Goal: Book appointment/travel/reservation

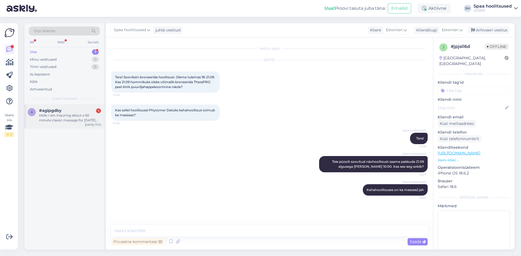
click at [68, 115] on div "Hello I am inquiring about a 60 minute classic massage for [DATE] the 15th at 1…" at bounding box center [70, 118] width 62 height 10
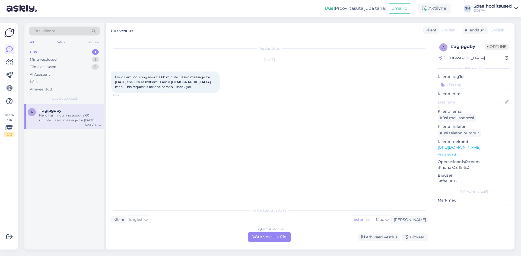
click at [272, 237] on div "English to Estonian Võta vestlus üle" at bounding box center [269, 238] width 43 height 10
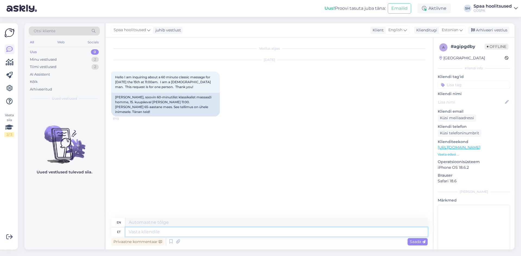
click at [223, 230] on textarea at bounding box center [276, 232] width 302 height 9
type textarea "Tere."
type textarea "Hello."
type textarea "Tere. [PERSON_NAME] n"
type textarea "Hello. Whose"
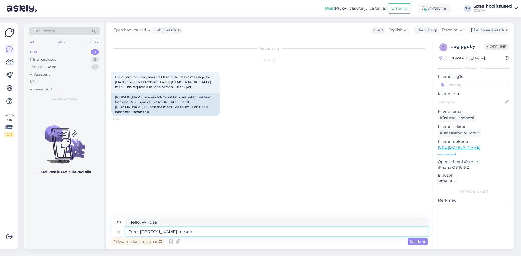
type textarea "Tere. [PERSON_NAME] nimele"
type textarea "Hello. In whose name?"
type textarea "Tere. [PERSON_NAME] nimele massaaži"
type textarea "Hello. Whose name is the massage for?"
type textarea "Tere. [PERSON_NAME] nimele massaaži broneerime?"
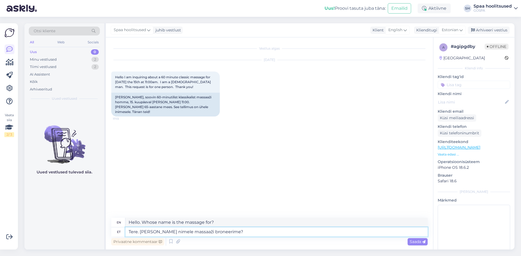
type textarea "Hello. In whose name should we book the massage?"
type textarea "Tere. [PERSON_NAME] nimele massaaži broneerime?"
click at [422, 244] on span "Saada" at bounding box center [418, 242] width 16 height 5
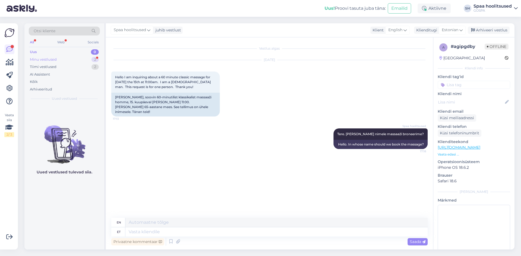
click at [53, 59] on div "Minu vestlused" at bounding box center [43, 59] width 27 height 5
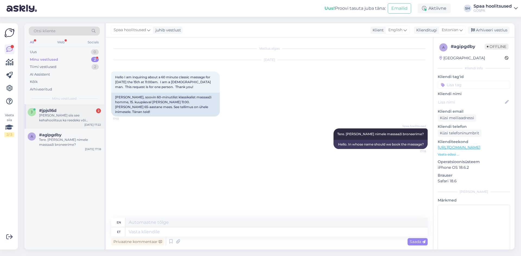
click at [53, 113] on div "[PERSON_NAME] siis see kehahoolitsus ka reedeks või laupäevaks" at bounding box center [70, 118] width 62 height 10
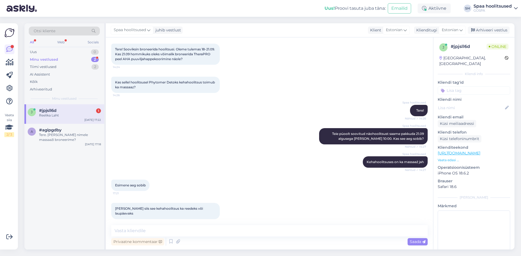
scroll to position [51, 0]
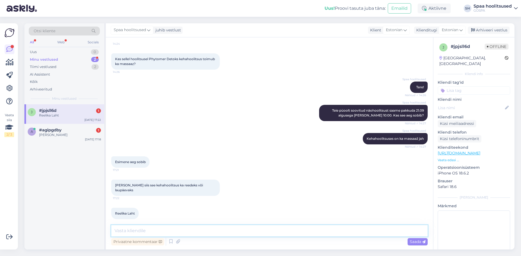
click at [194, 230] on textarea at bounding box center [269, 231] width 316 height 11
type textarea "Kas kehahoolitsuseks sobib laupäeval [PERSON_NAME] 14:30?"
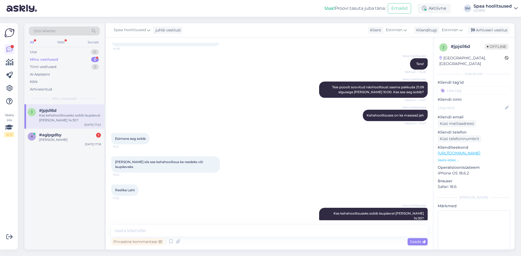
click at [49, 59] on div "Minu vestlused" at bounding box center [44, 59] width 28 height 5
click at [63, 137] on div "#agipgdby 1" at bounding box center [70, 135] width 62 height 5
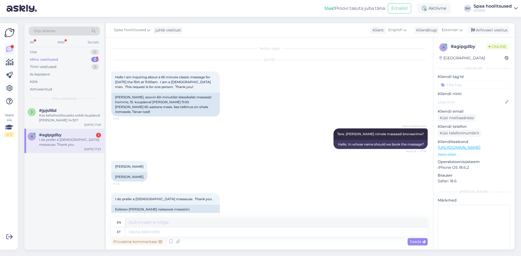
scroll to position [2, 0]
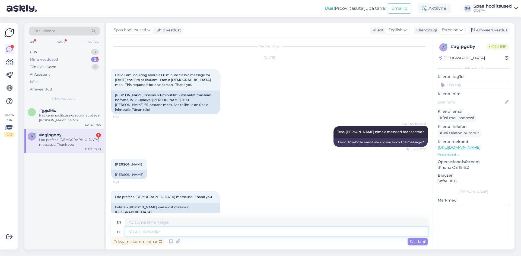
click at [169, 231] on textarea at bounding box center [276, 232] width 302 height 9
type textarea "Suur"
type textarea "Large"
type textarea "Suur tänu."
type textarea "Thank you very much."
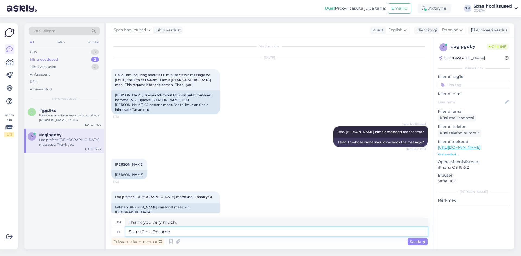
type textarea "Suur tänu. Ootame"
type textarea "Thank you very much. We look forward to seeing you."
type textarea "Suur tänu. Ootame teid homme k"
type textarea "Thank you very much. We look forward to seeing you [DATE]."
type textarea "Suur tänu. Ootame teid homme [PERSON_NAME]"
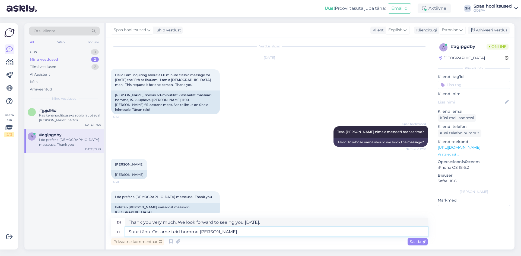
type textarea "Thank you very much. We look forward to seeing you [DATE] at"
type textarea "Suur tänu. Ootame teid homme [PERSON_NAME] 11."
type textarea "Thank you very much. We look forward to seeing you [DATE] at 11 am."
type textarea "Suur tänu. Ootame teid homme [PERSON_NAME] 11.00"
type textarea "Thank you very much. We look forward to seeing you [DATE] at 11.00"
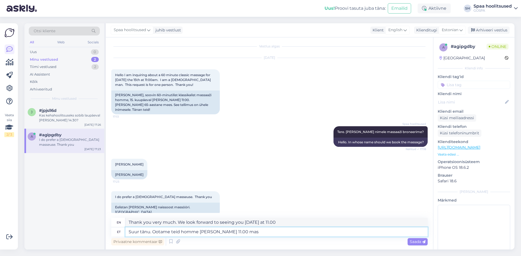
type textarea "Suur tänu. Ootame teid homme [PERSON_NAME] 11.00 mass"
type textarea "Thank you very much. We look forward to seeing you [DATE] at 11.00 am mass."
type textarea "Suur tänu. Ootame teid homme [PERSON_NAME] 11.00 massaaži."
type textarea "Thank you very much. We look forward to seeing you [DATE] at 11.00 for a massag…"
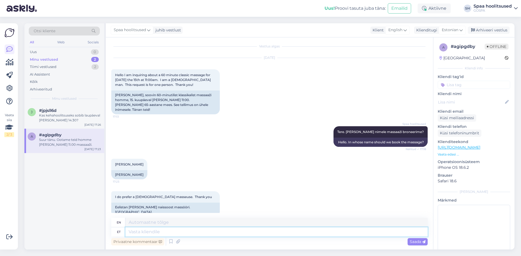
scroll to position [40, 0]
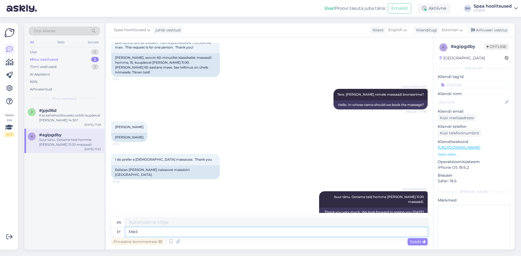
type textarea "Meil o"
type textarea "We"
type textarea "Meil on k"
type textarea "We have"
type textarea "Meil on kõik"
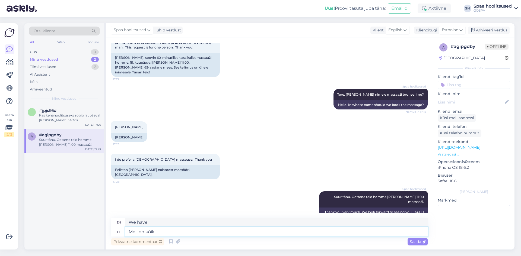
type textarea "We have everything."
type textarea "Meil on kõik ainult n"
type textarea "We only have everything"
type textarea "Meil on kõik ainult naismassöörid"
type textarea "We only have [DEMOGRAPHIC_DATA] masseuses."
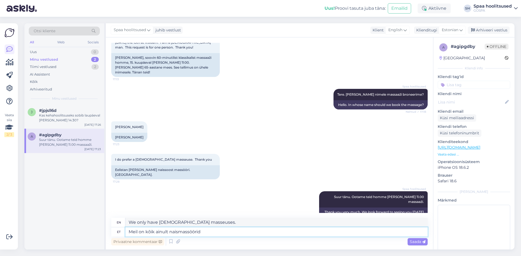
type textarea "Meil on kõik ainult naismassöörid."
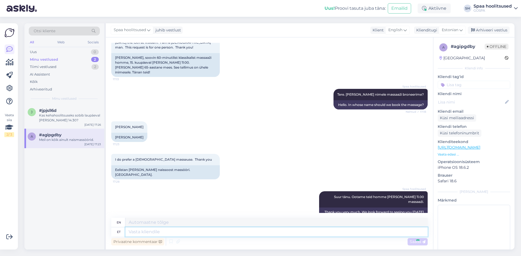
scroll to position [72, 0]
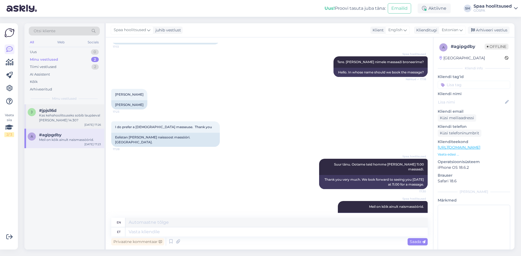
click at [63, 110] on div "#jpjsll6d" at bounding box center [70, 110] width 62 height 5
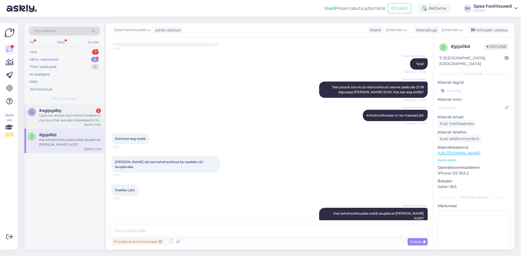
click at [67, 118] on div "I just ran across two more travelers in my tour that are also interested in the…" at bounding box center [70, 118] width 62 height 10
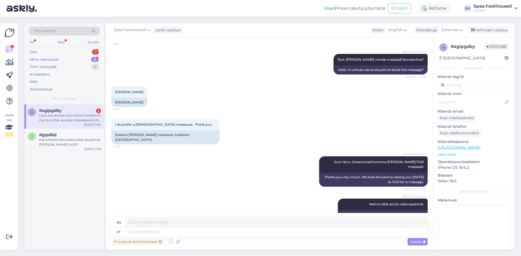
scroll to position [134, 0]
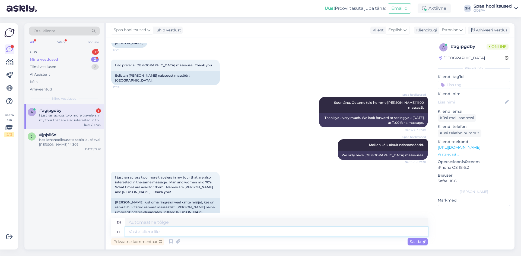
click at [169, 234] on textarea at bounding box center [276, 232] width 302 height 9
type textarea "Saame"
type textarea "We can"
type textarea "[PERSON_NAME]"
type textarea "We can give them"
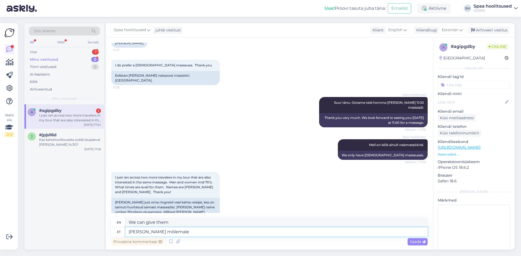
type textarea "[PERSON_NAME] mõlemale p"
type textarea "We can get them both"
type textarea "[PERSON_NAME] mõlemale pakkuda ma"
type textarea "We can offer them both"
type textarea "[PERSON_NAME] mõlemale pakkuda massaaži h"
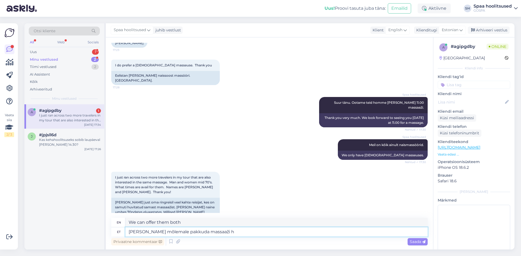
type textarea "We can offer them both a massage."
type textarea "[PERSON_NAME] mõlemale pakkuda massaaži homme a"
type textarea "We can offer them both a massage [DATE]."
type textarea "[PERSON_NAME] mõlemale pakkuda massaaži homme algusega k"
type textarea "We can offer them both a massage starting [DATE]."
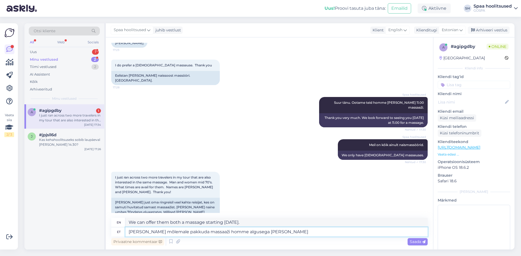
type textarea "[PERSON_NAME] mõlemale pakkuda massaaži homme algusega [PERSON_NAME]"
type textarea "We can offer them both a massage [DATE] starting at"
type textarea "[PERSON_NAME] mõlemale pakkuda massaaži homme algusega [PERSON_NAME] 10.00"
type textarea "We can offer them both a massage [DATE] starting at 10.00"
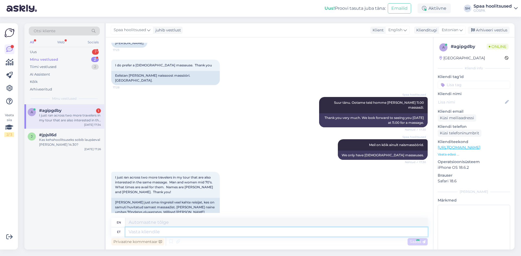
scroll to position [176, 0]
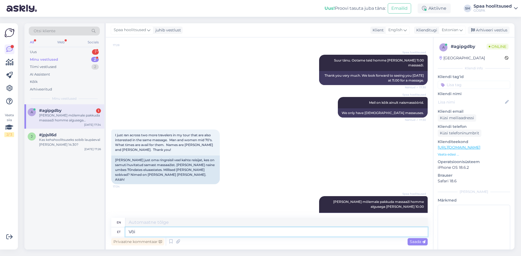
type textarea "Või"
type textarea "Or"
type textarea "Või 13"
type textarea "Or 13"
type textarea "Või 14.45,"
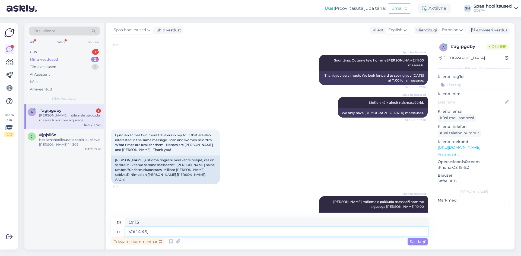
type textarea "Or 14.45,"
type textarea "Või 14.45, 16."
type textarea "Or 14.45, 16.4"
type textarea "Või 14.45, 16.15"
type textarea "Or 14.45, 16.15"
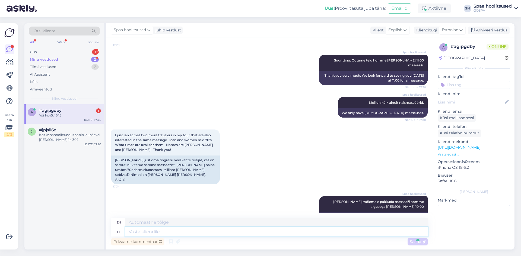
scroll to position [209, 0]
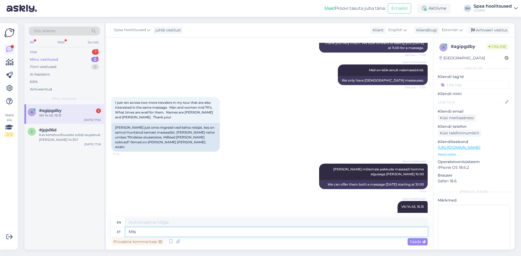
type textarea "Mis a"
type textarea "What"
type textarea "Mis aeg"
type textarea "What time is it?"
type textarea "Mis aeg [PERSON_NAME] e"
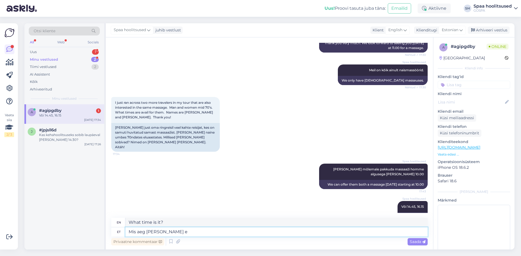
type textarea "What time do they have?"
type textarea "Mis aeg [PERSON_NAME]?"
type textarea "What time do they have to go to school?"
click at [156, 231] on textarea "Mis aeg [PERSON_NAME]?" at bounding box center [276, 232] width 302 height 9
type textarea "Mis aeg neilesobiks?"
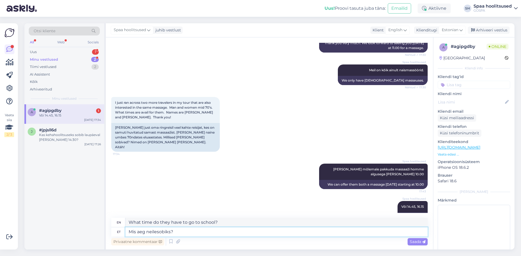
type textarea "What time would suit them?"
type textarea "Mis aeg neile sobiks?"
click at [416, 242] on span "Saada" at bounding box center [418, 242] width 16 height 5
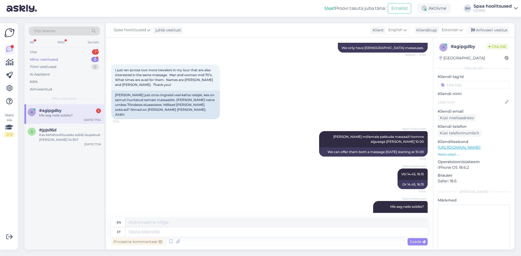
click at [66, 117] on div "Mis aeg neile sobiks?" at bounding box center [70, 115] width 62 height 5
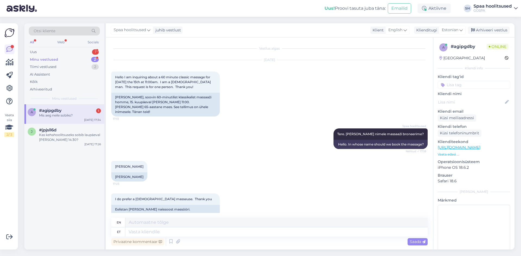
click at [58, 58] on div "Minu vestlused 2" at bounding box center [64, 60] width 71 height 8
click at [43, 51] on div "Uus 1" at bounding box center [64, 52] width 71 height 8
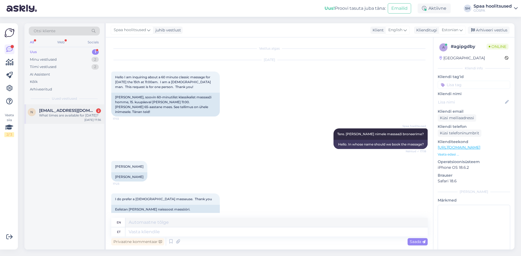
click at [65, 111] on span "[EMAIL_ADDRESS][DOMAIN_NAME]" at bounding box center [67, 110] width 56 height 5
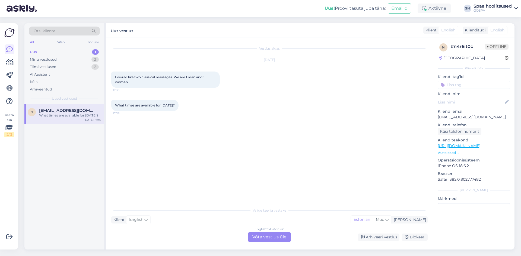
click at [270, 237] on div "English to Estonian Võta vestlus üle" at bounding box center [269, 238] width 43 height 10
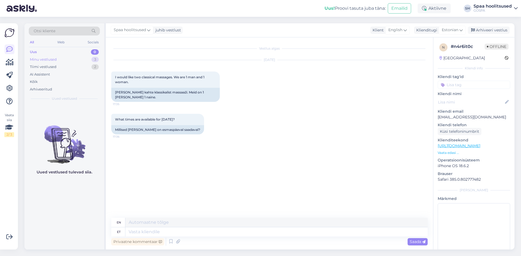
click at [48, 61] on div "Minu vestlused" at bounding box center [43, 59] width 27 height 5
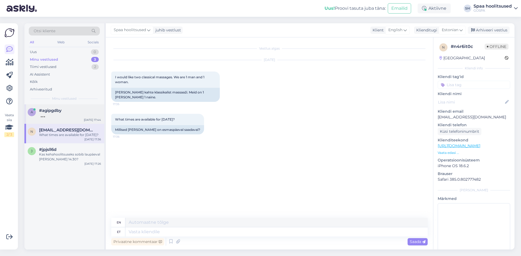
click at [62, 111] on div "#agipgdby" at bounding box center [70, 110] width 62 height 5
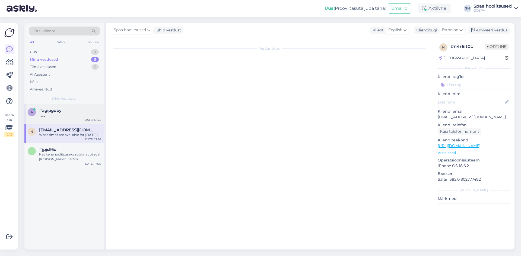
scroll to position [242, 0]
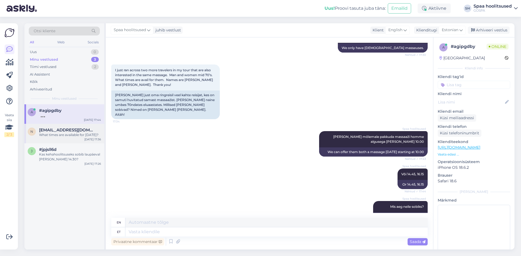
click at [55, 132] on span "[EMAIL_ADDRESS][DOMAIN_NAME]" at bounding box center [67, 130] width 56 height 5
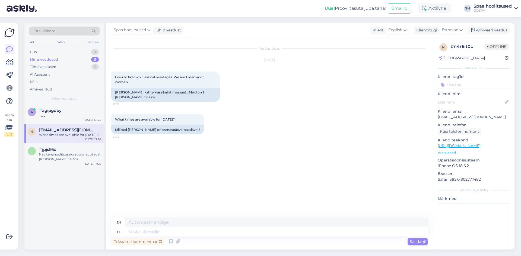
scroll to position [0, 0]
click at [61, 154] on div "Kas kehahoolitsuseks sobib laupäeval [PERSON_NAME] 14:30?" at bounding box center [70, 157] width 62 height 10
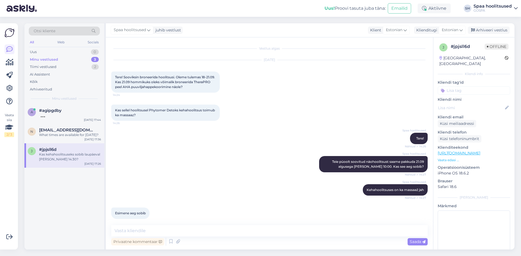
scroll to position [75, 0]
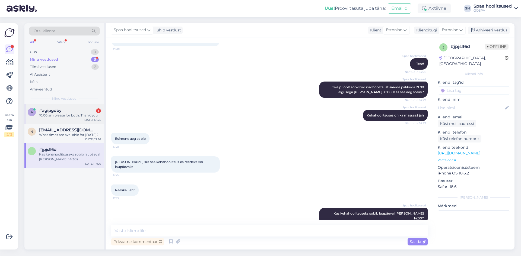
click at [63, 117] on div "10:00 am please for both. Thank you" at bounding box center [70, 115] width 62 height 5
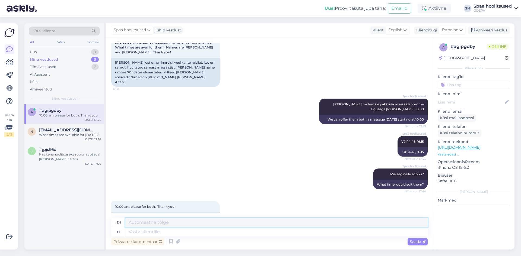
click at [167, 223] on textarea at bounding box center [276, 222] width 302 height 9
click at [165, 233] on textarea at bounding box center [276, 232] width 302 height 9
type textarea "Suur t"
type textarea "Large"
type textarea "Suur tänu."
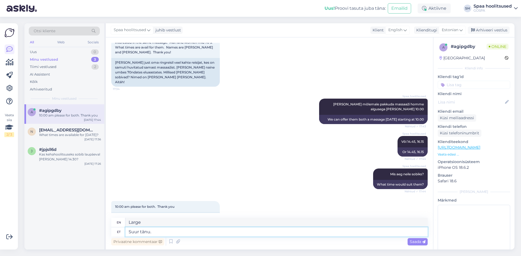
type textarea "Thank you very much."
type textarea "Suur tänu. Ootame n"
type textarea "Thank you very much. We look forward to seeing you."
type textarea "Suur tänu. Ootame neisd"
type textarea "Thank you very much. We look forward to seeing you there."
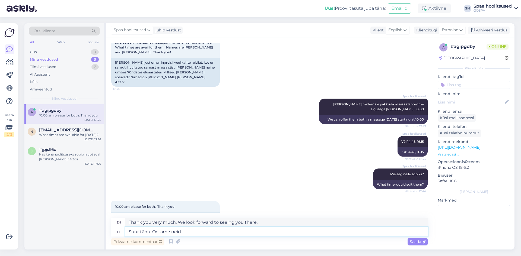
type textarea "Suur tänu. Ootame neid"
type textarea "Thank you very much. We look forward to them."
type textarea "Suur tänu. Ootame neid homme k"
type textarea "Thank you very much. We look forward to seeing them [DATE]."
type textarea "Suur tänu. Ootame neid homme [PERSON_NAME]"
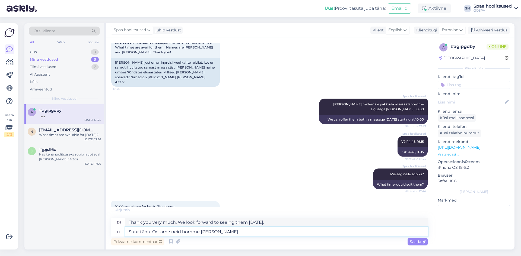
type textarea "Thank you very much. We look forward to seeing you [DATE] at"
type textarea "Suur tänu. Ootame neid homme [PERSON_NAME] 10.00"
type textarea "Thank you very much. We look forward to seeing you [DATE] at 10.00"
type textarea "Suur tänu. Ootame neid homme [PERSON_NAME] 10.00 massaažidesse."
type textarea "Thank you very much. We look forward to seeing them [DATE] at 10.00 for massage…"
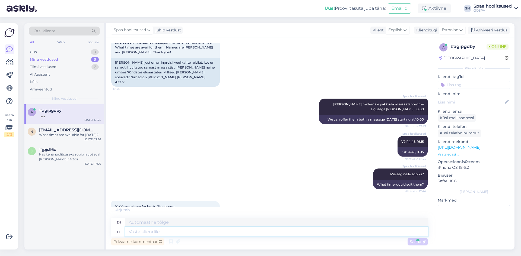
scroll to position [312, 0]
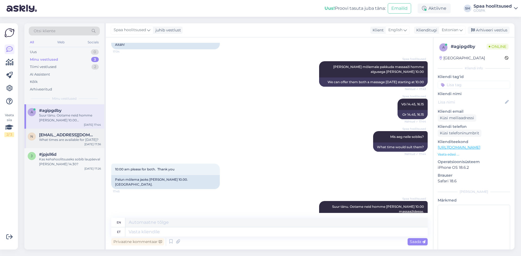
click at [72, 140] on div "What times are available for [DATE]?" at bounding box center [70, 140] width 62 height 5
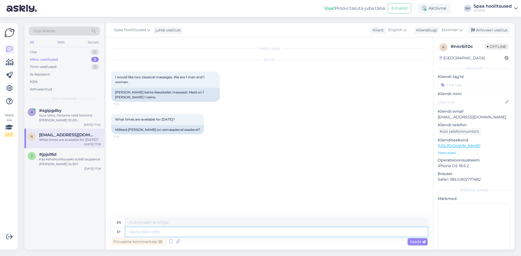
click at [170, 234] on textarea at bounding box center [276, 232] width 302 height 9
type textarea "Tere."
type textarea "Hello."
type textarea "Tere. Kas s"
type textarea "Hello. Is"
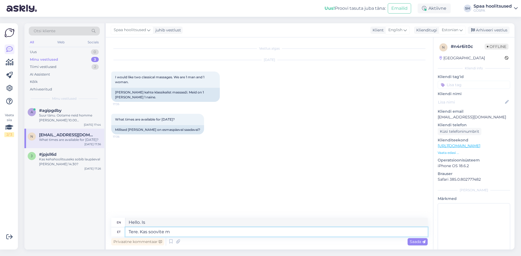
type textarea "Tere. Kas soovite ma"
type textarea "Hello. Would you like"
type textarea "Tere. Kas soovite massaaži t"
type textarea "Hello. Would you like a massage?"
type textarea "Tere. Kas soovite massaaži tulla"
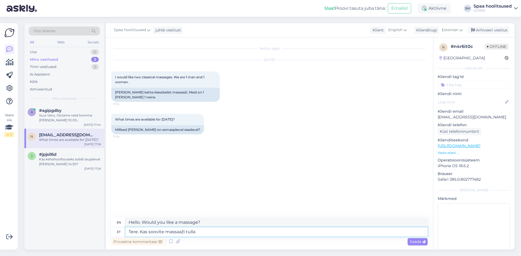
type textarea "Hello. Would you like to come for a massage?"
type textarea "Tere. Kas soovite massaaži tulla hommikul"
type textarea "Hello. Would you like to come for a massage in the morning?"
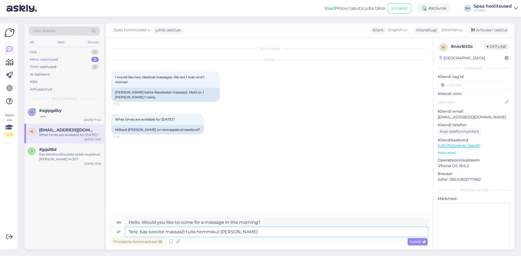
type textarea "Tere. Kas soovite massaaži tulla hommikul [PERSON_NAME]"
type textarea "Hello. Would you like to come for a massage in the morning at"
type textarea "Tere. Kas soovite massaaži tulla hommikul [PERSON_NAME] 10.00"
type textarea "Hello. Would you like to come for a massage at 10.00 in the morning?"
type textarea "Tere. Kas soovite massaaži tulla hommikul [PERSON_NAME] 10.00 või"
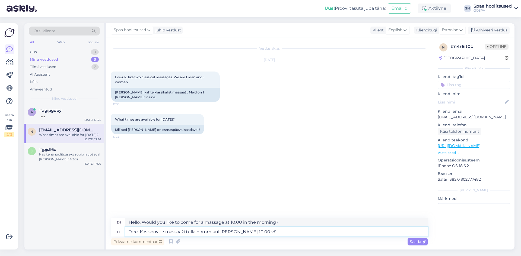
type textarea "Hello. Would you like to come for a massage at 10.00 in the morning or"
type textarea "Tere. Kas soovite massaaži tulla hommikul [PERSON_NAME] 10.00 või pealelõ"
type textarea "Hello. Would you like to come for a massage at 10.00 in the morning or after?"
type textarea "Tere. Kas soovite massaaži tulla hommikul [PERSON_NAME] 10.00 või pealelõunat"
type textarea "Hello. Would you like to come for a massage at 10.00 in the morning or in the a…"
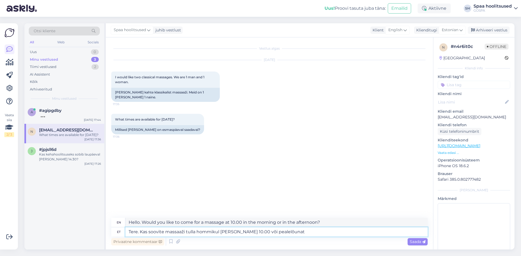
type textarea "Tere. Kas soovite massaaži tulla hommikul [PERSON_NAME] 10.00 või pealelõunat?"
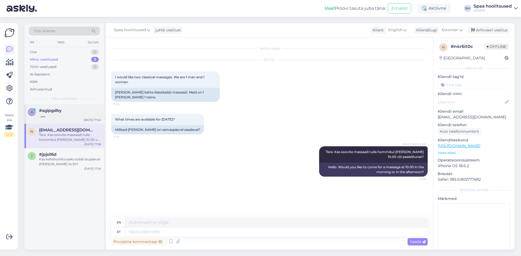
click at [57, 113] on span "#agipgdby" at bounding box center [50, 110] width 23 height 5
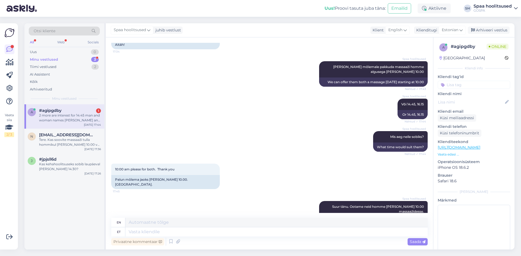
scroll to position [354, 0]
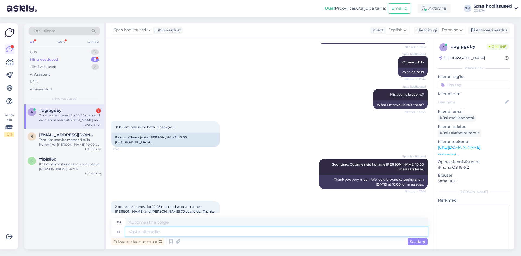
click at [178, 232] on textarea at bounding box center [276, 232] width 302 height 9
type textarea "Väga m"
type textarea "Very"
type textarea "Väga meeldiv"
type textarea "Very pleasant"
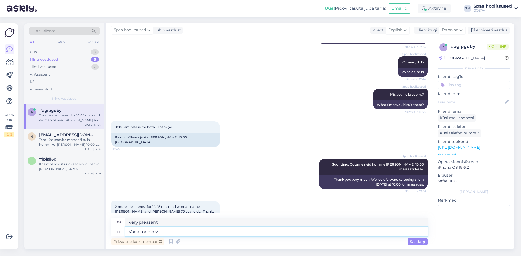
type textarea "Väga meeldiv,"
type textarea "Very pleasant,"
type textarea "Väga meeldiv, [PERSON_NAME]"
type textarea "Very pleasant, times"
type textarea "Väga meeldiv, [PERSON_NAME] bronee"
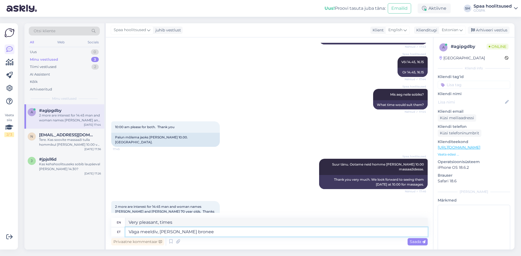
type textarea "Very pleasant, make a reservation"
type textarea "Väga meeldiv, [PERSON_NAME] broneeritud"
type textarea "Very pleasant, appointments booked"
type textarea "Väga meeldiv, [PERSON_NAME] broneeritud neile"
type textarea "Very pleasant, appointments booked for them"
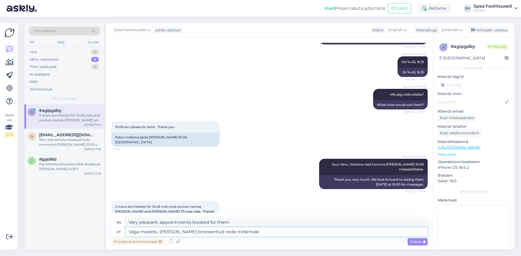
type textarea "Väga meeldiv, [PERSON_NAME] broneeritud neile mõlemale j"
type textarea "Very pleasant, appointments booked for both of them"
type textarea "Väga meeldiv, [PERSON_NAME] broneeritud neile mõlemale homme k"
type textarea "Very nice, appointments booked for both of them [DATE]"
type textarea "Väga meeldiv, [PERSON_NAME] broneeritud neile mõlemale homme [PERSON_NAME]"
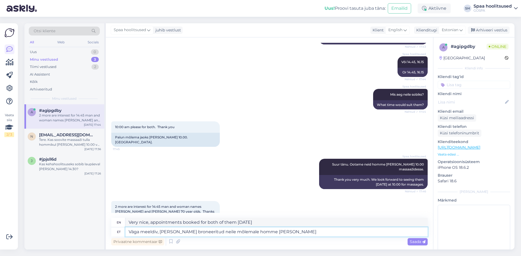
type textarea "Very nice, appointments booked for both of them [DATE] at"
type textarea "Väga meeldiv, [PERSON_NAME] broneeritud neile mõlemale homme [PERSON_NAME] 14.4…"
type textarea "Very nice, appointments booked for both of them [DATE] at 14.45."
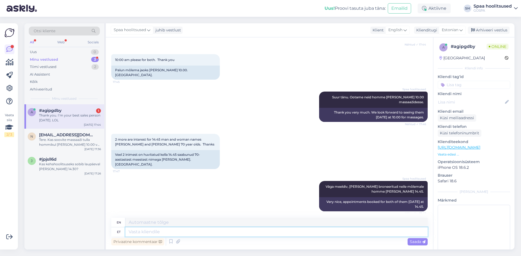
scroll to position [429, 0]
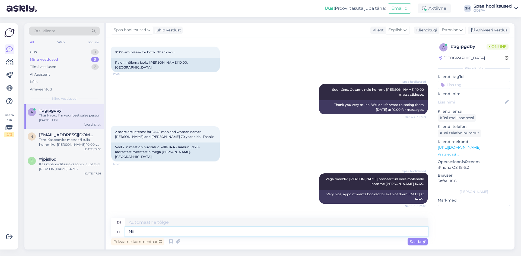
type textarea "Nii"
type textarea "So"
type textarea "Nii on j"
type textarea "That's right."
type textarea "Nii on jah"
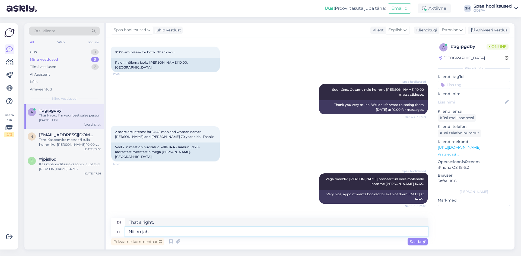
type textarea "That's right, yes."
type textarea "Nii on jah :D"
type textarea "That's right :D"
type textarea "Nii on jah :D Kohtumiseni"
type textarea "That's right :D See you later"
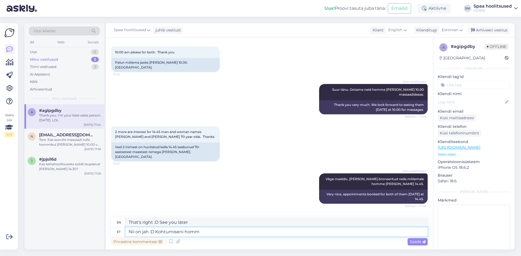
type textarea "Nii on jah :D Kohtumiseni homme"
type textarea "That's right :D See you [DATE]"
type textarea "Nii on jah :D Kohtumiseni homme!"
type textarea "That's right :D See you [DATE]!"
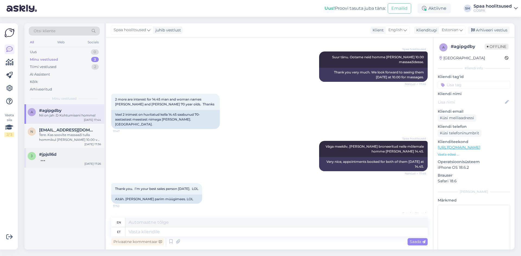
click at [56, 156] on span "#jpjsll6d" at bounding box center [47, 154] width 17 height 5
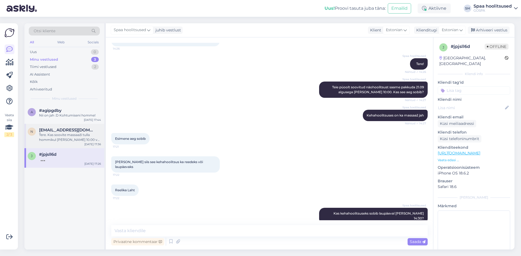
click at [67, 132] on span "[EMAIL_ADDRESS][DOMAIN_NAME]" at bounding box center [67, 130] width 56 height 5
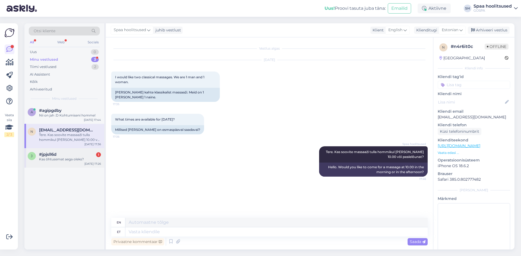
click at [76, 163] on div "j #jpjsll6d 1 Kas õhtusemat aega oleks? [DATE] 17:26" at bounding box center [64, 158] width 80 height 20
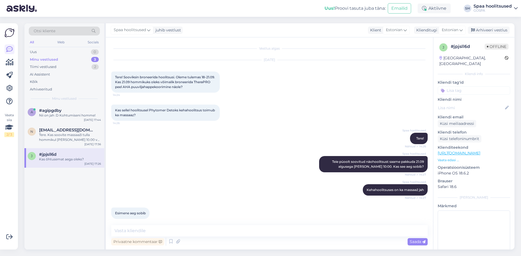
scroll to position [98, 0]
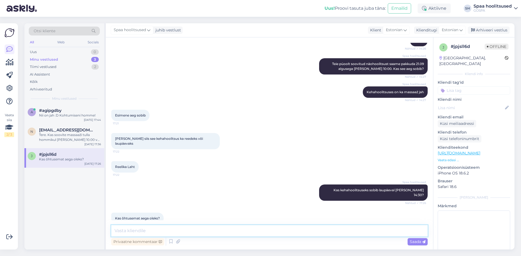
click at [154, 229] on textarea at bounding box center [269, 231] width 316 height 11
click at [158, 233] on textarea at bounding box center [269, 231] width 316 height 11
type textarea "K"
type textarea "S"
type textarea "On pakkuda [PERSON_NAME] [PERSON_NAME] 16.00, 18.00, 18.30"
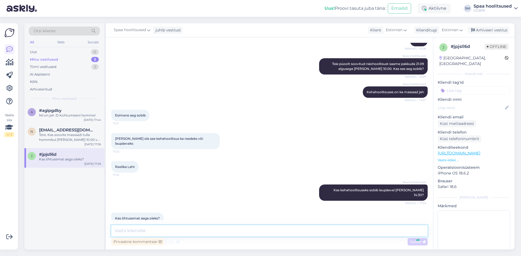
scroll to position [121, 0]
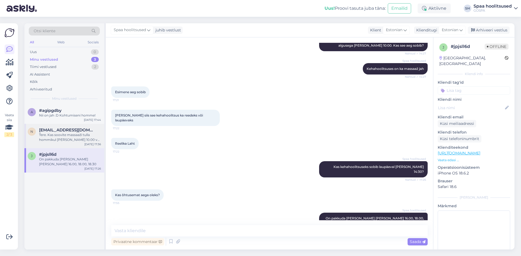
click at [70, 133] on div "Tere. Kas soovite massaaži tulla hommikul [PERSON_NAME] 10.00 või pealelõunat?" at bounding box center [70, 138] width 62 height 10
